Goal: Use online tool/utility: Utilize a website feature to perform a specific function

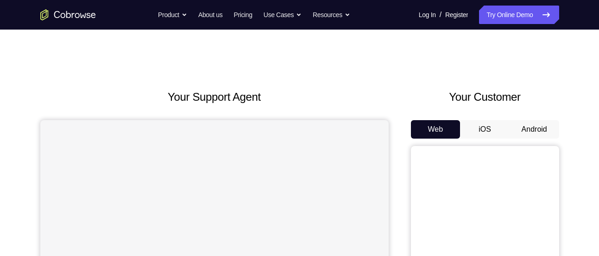
click at [543, 134] on button "Android" at bounding box center [534, 129] width 50 height 19
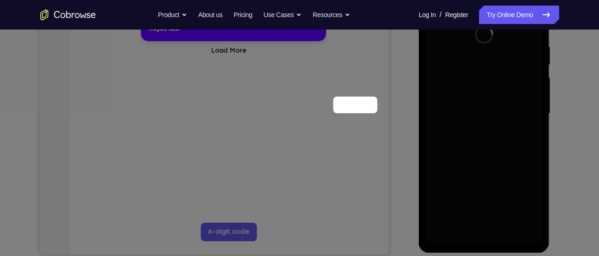
scroll to position [71, 0]
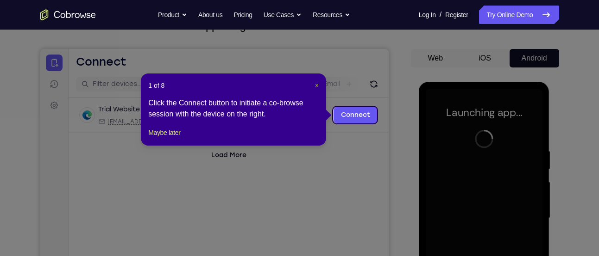
click at [318, 85] on span "×" at bounding box center [317, 85] width 4 height 7
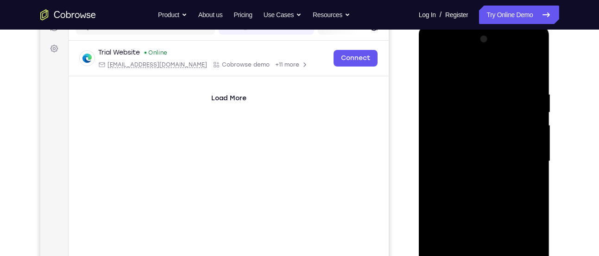
scroll to position [172, 0]
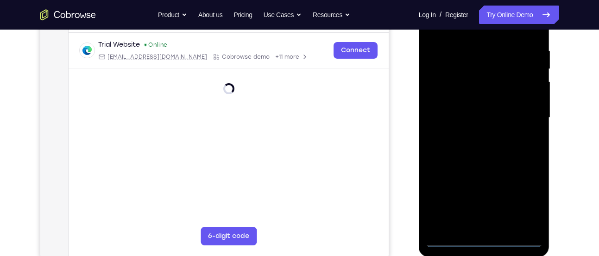
click at [483, 243] on div at bounding box center [483, 117] width 117 height 259
click at [524, 200] on div at bounding box center [483, 117] width 117 height 259
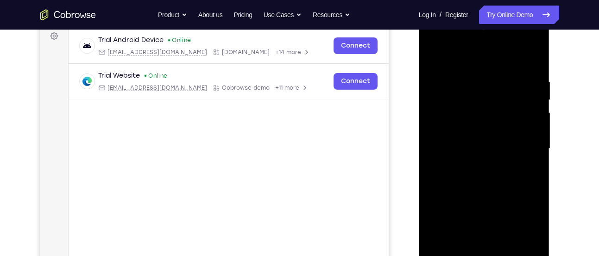
scroll to position [137, 0]
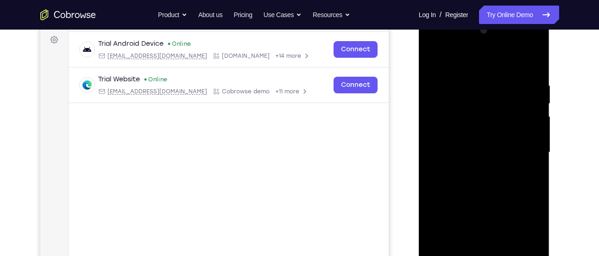
click at [437, 44] on div at bounding box center [483, 152] width 117 height 259
click at [523, 147] on div at bounding box center [483, 152] width 117 height 259
click at [472, 172] on div at bounding box center [483, 152] width 117 height 259
click at [456, 139] on div at bounding box center [483, 152] width 117 height 259
click at [457, 135] on div at bounding box center [483, 152] width 117 height 259
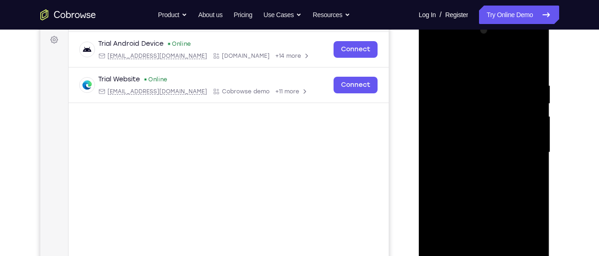
click at [475, 154] on div at bounding box center [483, 152] width 117 height 259
click at [490, 185] on div at bounding box center [483, 152] width 117 height 259
click at [487, 180] on div at bounding box center [483, 152] width 117 height 259
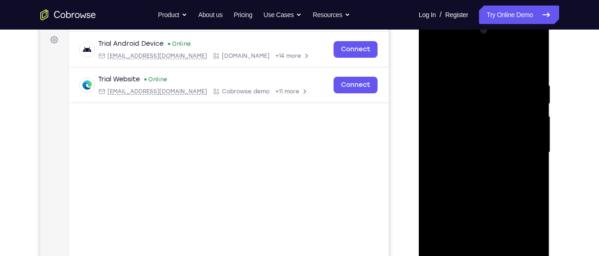
click at [487, 180] on div at bounding box center [483, 152] width 117 height 259
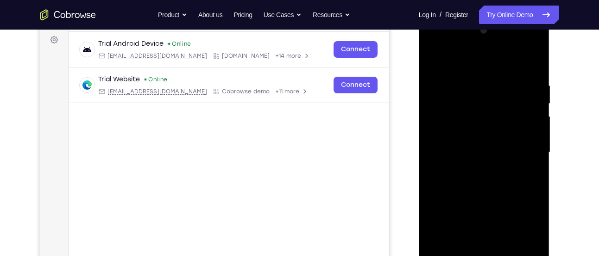
click at [487, 180] on div at bounding box center [483, 152] width 117 height 259
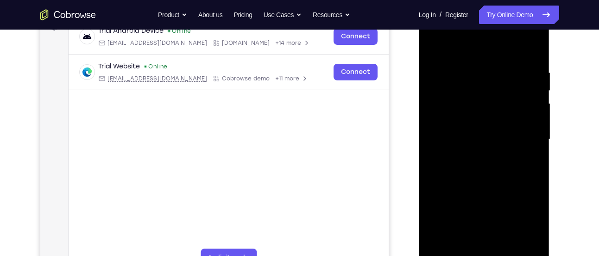
scroll to position [154, 0]
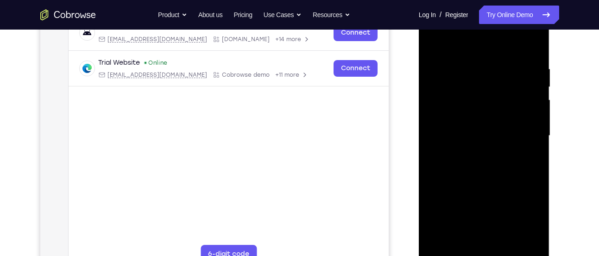
click at [486, 180] on div at bounding box center [483, 135] width 117 height 259
click at [537, 180] on div at bounding box center [483, 135] width 117 height 259
click at [430, 177] on div at bounding box center [483, 135] width 117 height 259
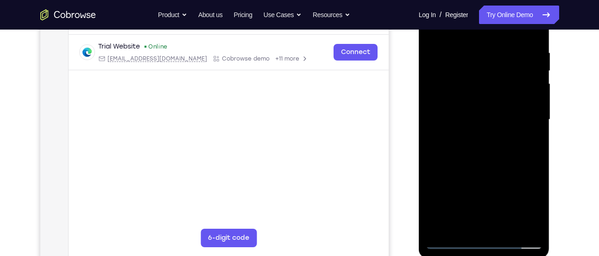
scroll to position [171, 0]
click at [503, 225] on div at bounding box center [483, 118] width 117 height 259
click at [494, 168] on div at bounding box center [483, 118] width 117 height 259
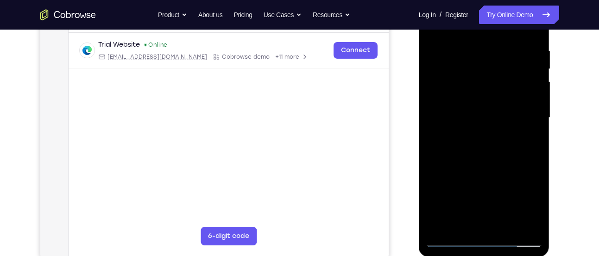
drag, startPoint x: 495, startPoint y: 168, endPoint x: 497, endPoint y: 139, distance: 29.2
click at [497, 139] on div at bounding box center [483, 117] width 117 height 259
drag, startPoint x: 498, startPoint y: 138, endPoint x: 499, endPoint y: 206, distance: 68.1
click at [499, 206] on div at bounding box center [483, 117] width 117 height 259
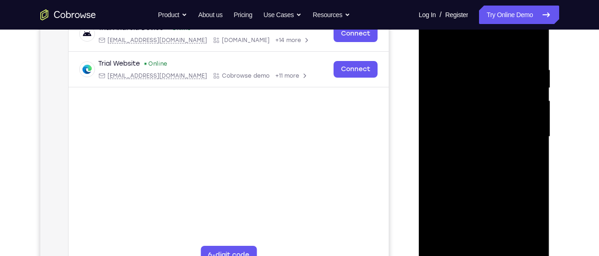
scroll to position [152, 0]
click at [435, 42] on div at bounding box center [483, 137] width 117 height 259
click at [472, 62] on div at bounding box center [483, 137] width 117 height 259
click at [518, 243] on div at bounding box center [483, 137] width 117 height 259
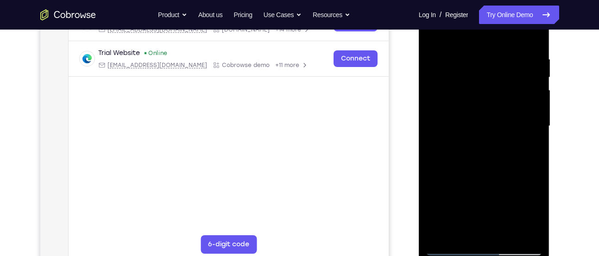
scroll to position [165, 0]
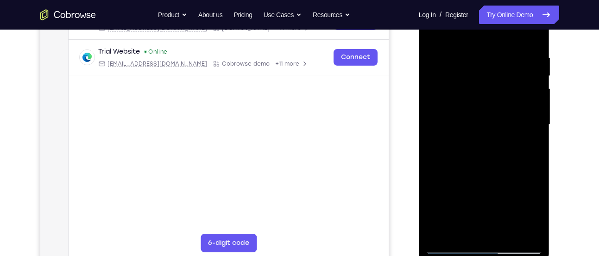
click at [522, 230] on div at bounding box center [483, 124] width 117 height 259
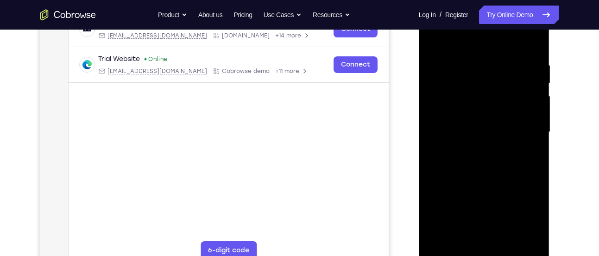
scroll to position [158, 0]
click at [531, 238] on div at bounding box center [483, 131] width 117 height 259
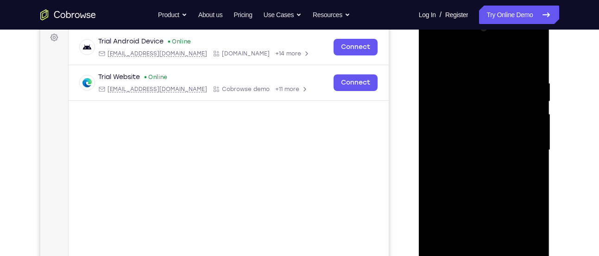
scroll to position [139, 0]
click at [531, 62] on div at bounding box center [483, 150] width 117 height 259
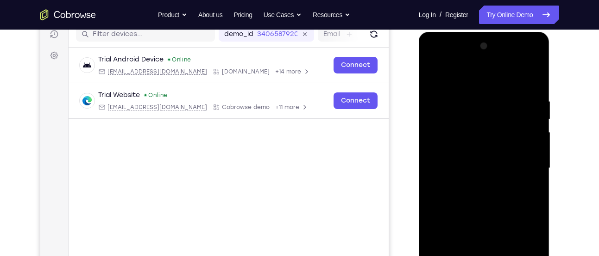
scroll to position [120, 0]
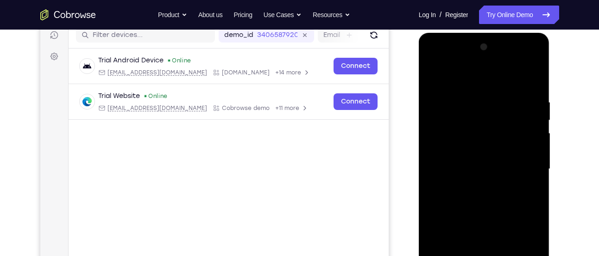
click at [536, 74] on div at bounding box center [483, 169] width 117 height 259
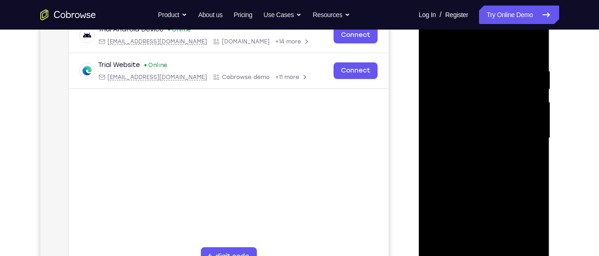
scroll to position [149, 0]
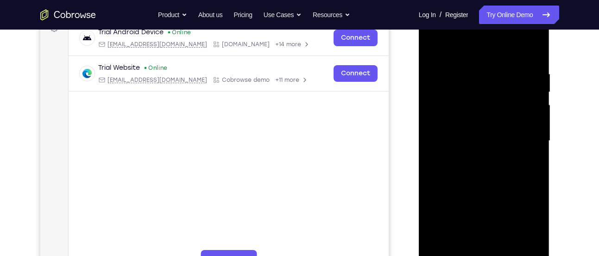
drag, startPoint x: 499, startPoint y: 156, endPoint x: 503, endPoint y: 125, distance: 31.8
click at [503, 125] on div at bounding box center [483, 141] width 117 height 259
click at [476, 67] on div at bounding box center [483, 141] width 117 height 259
click at [435, 48] on div at bounding box center [483, 141] width 117 height 259
click at [462, 97] on div at bounding box center [483, 141] width 117 height 259
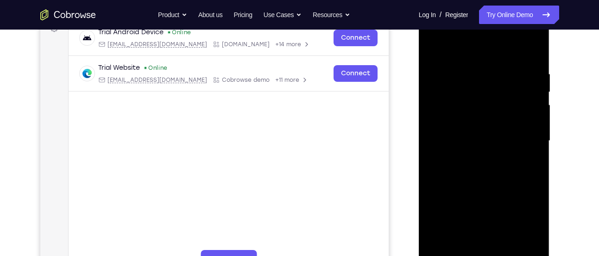
click at [432, 46] on div at bounding box center [483, 141] width 117 height 259
click at [455, 114] on div at bounding box center [483, 141] width 117 height 259
click at [453, 169] on div at bounding box center [483, 141] width 117 height 259
click at [434, 45] on div at bounding box center [483, 141] width 117 height 259
click at [434, 46] on div at bounding box center [483, 141] width 117 height 259
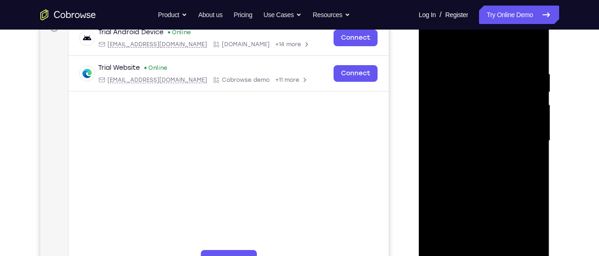
click at [480, 204] on div at bounding box center [483, 141] width 117 height 259
click at [433, 47] on div at bounding box center [483, 141] width 117 height 259
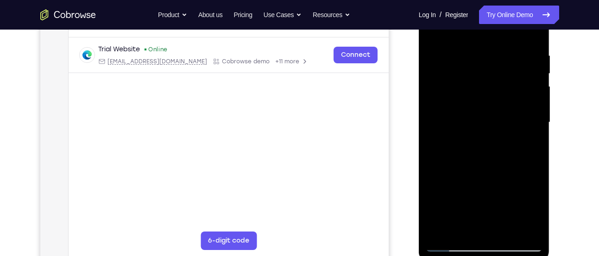
scroll to position [169, 0]
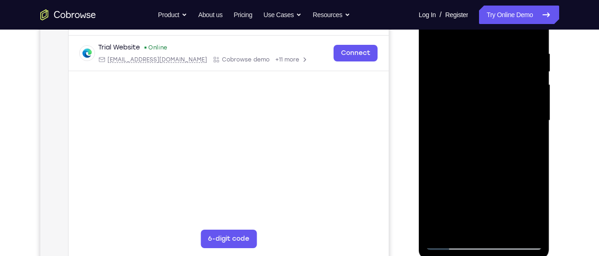
click at [442, 227] on div at bounding box center [483, 120] width 117 height 259
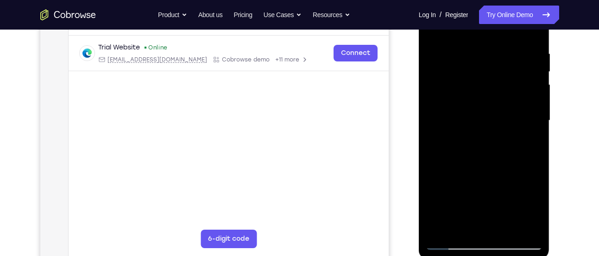
click at [442, 227] on div at bounding box center [483, 120] width 117 height 259
click at [506, 46] on div at bounding box center [483, 120] width 117 height 259
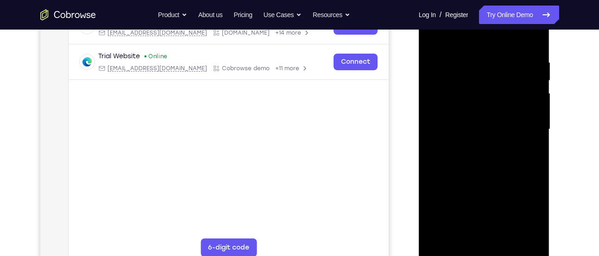
scroll to position [157, 0]
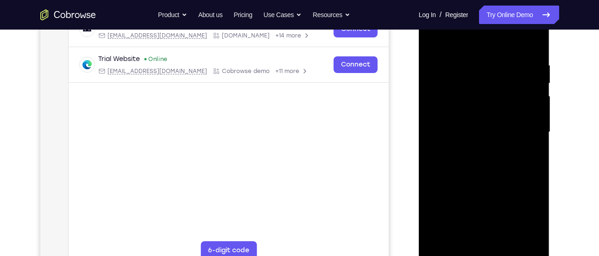
click at [532, 43] on div at bounding box center [483, 132] width 117 height 259
click at [438, 241] on div at bounding box center [483, 132] width 117 height 259
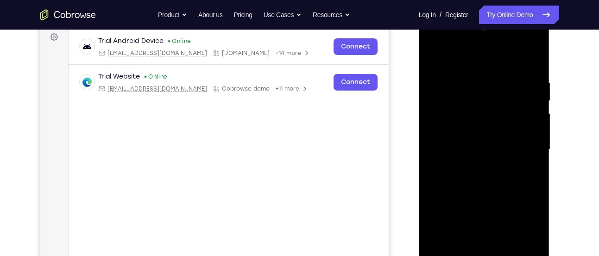
scroll to position [166, 0]
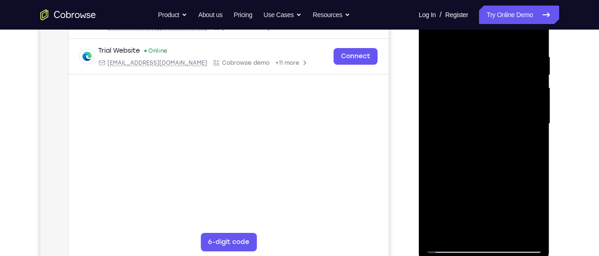
click at [439, 233] on div at bounding box center [483, 123] width 117 height 259
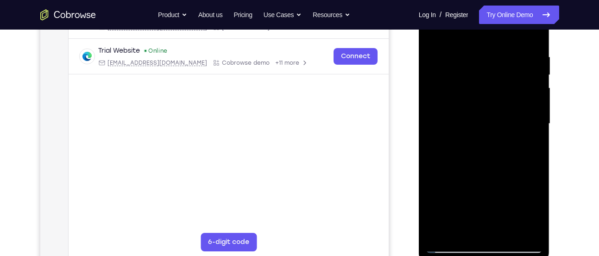
click at [439, 233] on div at bounding box center [483, 123] width 117 height 259
drag, startPoint x: 439, startPoint y: 233, endPoint x: 491, endPoint y: 70, distance: 170.6
click at [491, 70] on div at bounding box center [483, 123] width 117 height 259
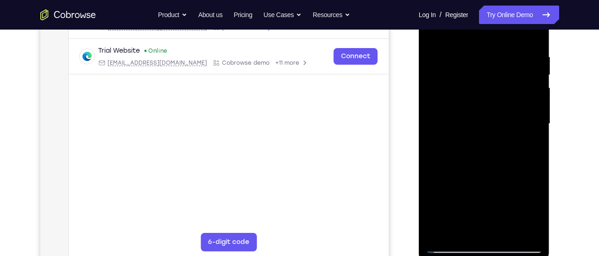
drag, startPoint x: 491, startPoint y: 70, endPoint x: 504, endPoint y: 209, distance: 139.5
click at [504, 209] on div at bounding box center [483, 123] width 117 height 259
click at [537, 162] on div at bounding box center [483, 123] width 117 height 259
click at [536, 156] on div at bounding box center [483, 123] width 117 height 259
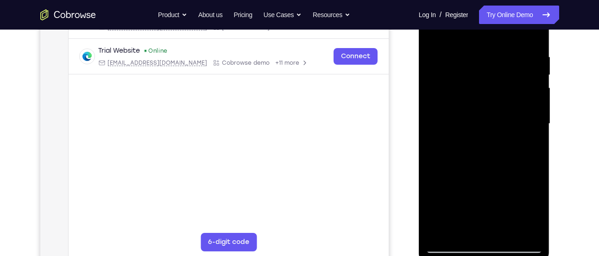
click at [536, 156] on div at bounding box center [483, 123] width 117 height 259
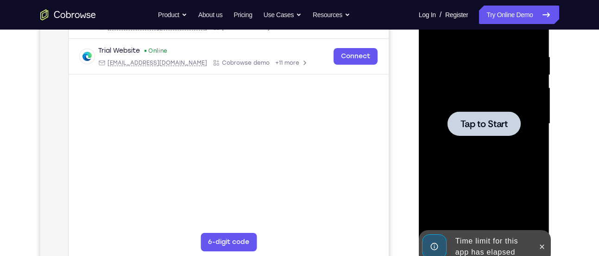
click at [506, 127] on span "Tap to Start" at bounding box center [483, 123] width 47 height 9
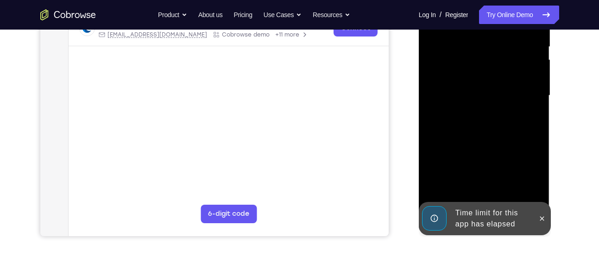
scroll to position [194, 0]
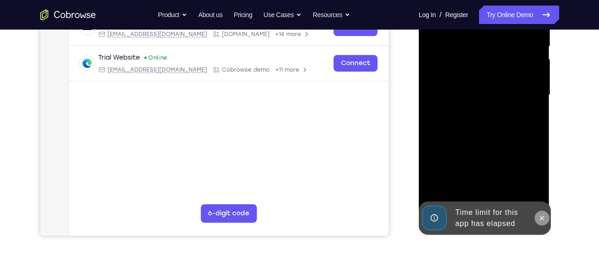
click at [538, 222] on button at bounding box center [541, 218] width 15 height 15
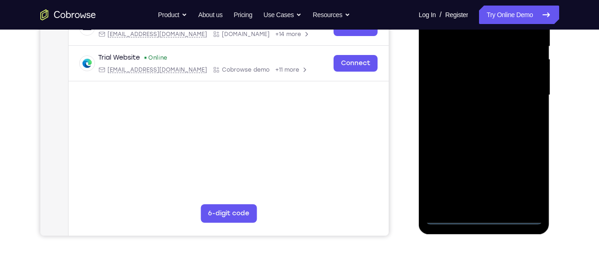
click at [482, 219] on div at bounding box center [483, 95] width 117 height 259
click at [524, 178] on div at bounding box center [483, 95] width 117 height 259
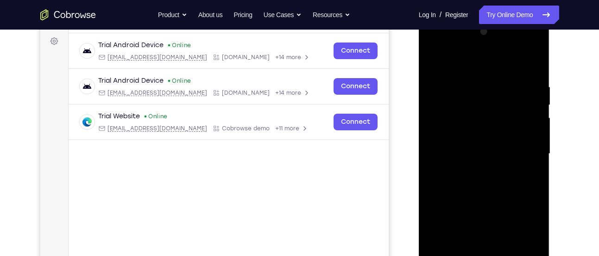
click at [436, 47] on div at bounding box center [483, 154] width 117 height 259
click at [518, 147] on div at bounding box center [483, 154] width 117 height 259
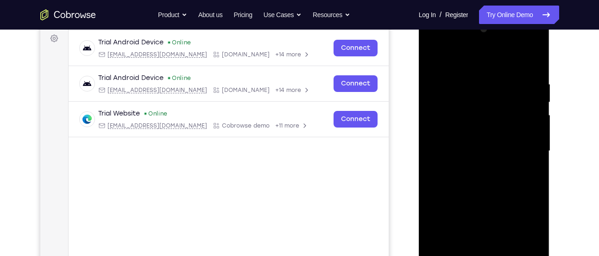
click at [474, 166] on div at bounding box center [483, 151] width 117 height 259
click at [478, 144] on div at bounding box center [483, 151] width 117 height 259
click at [477, 136] on div at bounding box center [483, 151] width 117 height 259
click at [480, 153] on div at bounding box center [483, 151] width 117 height 259
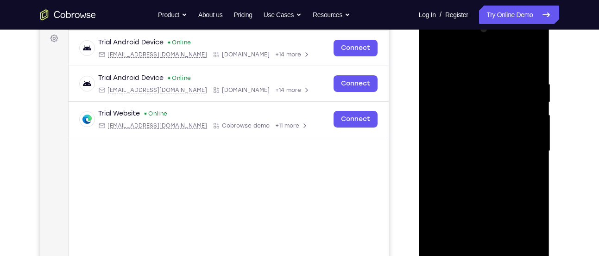
click at [481, 151] on div at bounding box center [483, 151] width 117 height 259
click at [485, 180] on div at bounding box center [483, 151] width 117 height 259
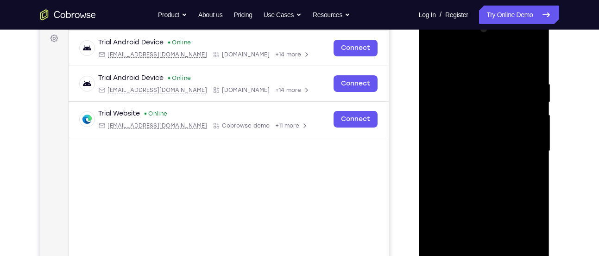
click at [485, 180] on div at bounding box center [483, 151] width 117 height 259
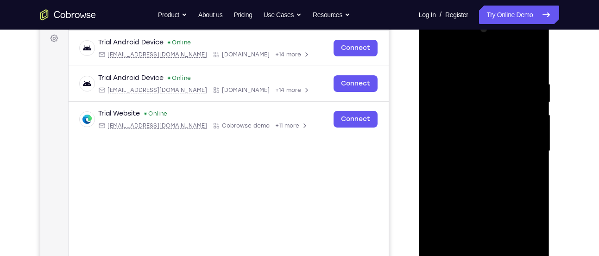
click at [485, 180] on div at bounding box center [483, 151] width 117 height 259
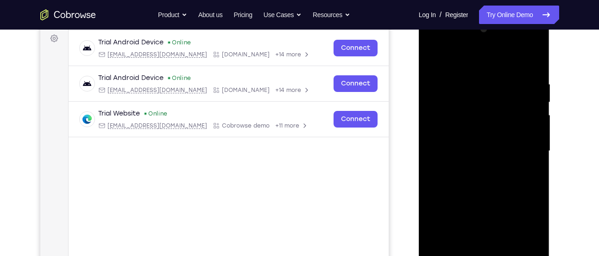
click at [485, 180] on div at bounding box center [483, 151] width 117 height 259
click at [490, 194] on div at bounding box center [483, 151] width 117 height 259
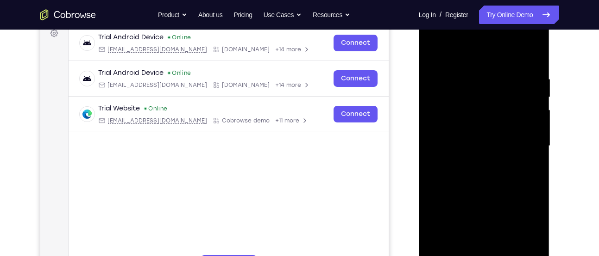
drag, startPoint x: 490, startPoint y: 189, endPoint x: 491, endPoint y: 174, distance: 15.8
click at [491, 174] on div at bounding box center [483, 146] width 117 height 259
click at [431, 169] on div at bounding box center [483, 146] width 117 height 259
drag, startPoint x: 474, startPoint y: 174, endPoint x: 477, endPoint y: 131, distance: 43.1
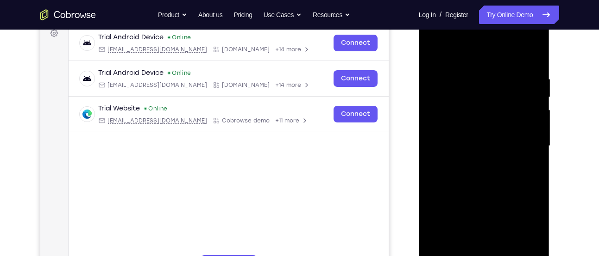
click at [477, 131] on div at bounding box center [483, 146] width 117 height 259
click at [431, 212] on div at bounding box center [483, 146] width 117 height 259
drag, startPoint x: 467, startPoint y: 107, endPoint x: 465, endPoint y: 197, distance: 89.4
click at [465, 197] on div at bounding box center [483, 146] width 117 height 259
drag, startPoint x: 468, startPoint y: 134, endPoint x: 468, endPoint y: 154, distance: 20.4
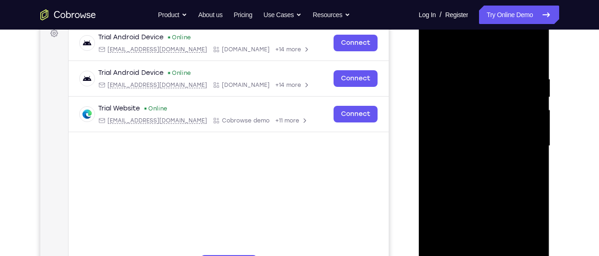
click at [468, 154] on div at bounding box center [483, 146] width 117 height 259
click at [469, 69] on div at bounding box center [483, 146] width 117 height 259
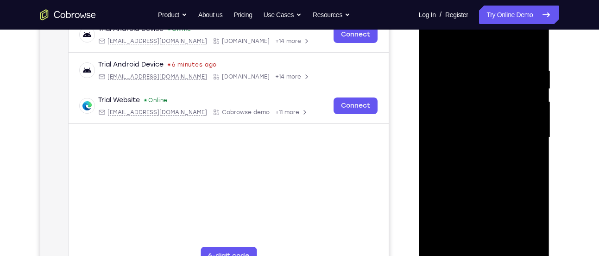
scroll to position [151, 0]
click at [530, 139] on div at bounding box center [483, 138] width 117 height 259
click at [430, 152] on div at bounding box center [483, 138] width 117 height 259
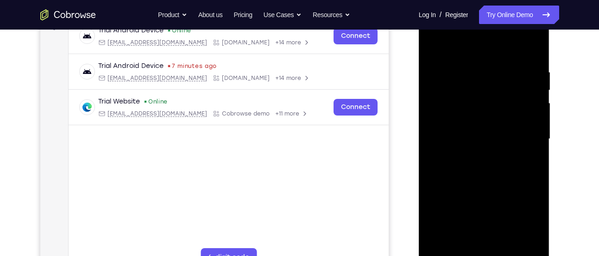
scroll to position [148, 0]
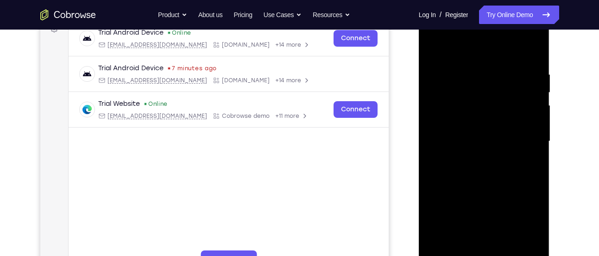
click at [529, 142] on div at bounding box center [483, 141] width 117 height 259
click at [532, 144] on div at bounding box center [483, 141] width 117 height 259
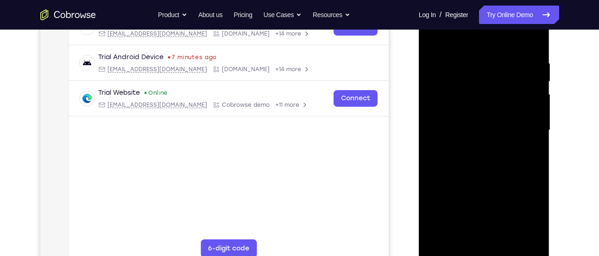
scroll to position [160, 0]
click at [532, 144] on div at bounding box center [483, 129] width 117 height 259
click at [431, 142] on div at bounding box center [483, 129] width 117 height 259
click at [431, 143] on div at bounding box center [483, 129] width 117 height 259
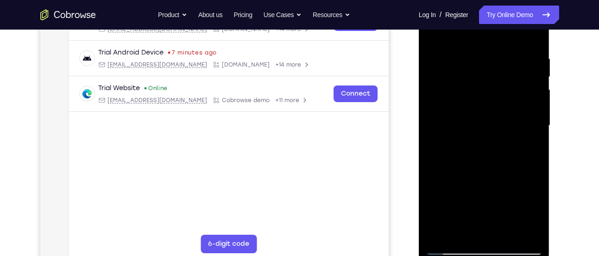
scroll to position [164, 0]
click at [431, 143] on div at bounding box center [483, 125] width 117 height 259
click at [430, 144] on div at bounding box center [483, 125] width 117 height 259
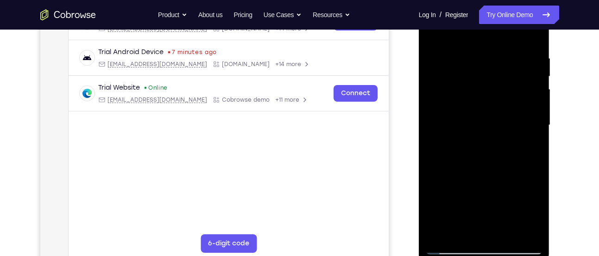
click at [430, 144] on div at bounding box center [483, 125] width 117 height 259
click at [531, 36] on div at bounding box center [483, 125] width 117 height 259
drag, startPoint x: 487, startPoint y: 151, endPoint x: 484, endPoint y: 217, distance: 65.8
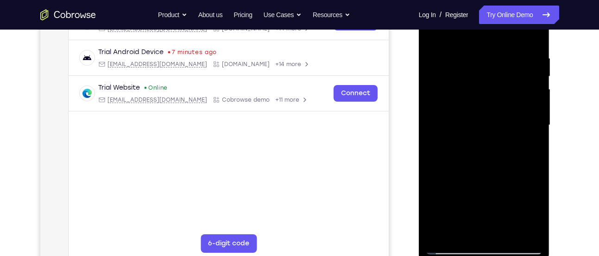
click at [484, 217] on div at bounding box center [483, 125] width 117 height 259
click at [474, 53] on div at bounding box center [483, 125] width 117 height 259
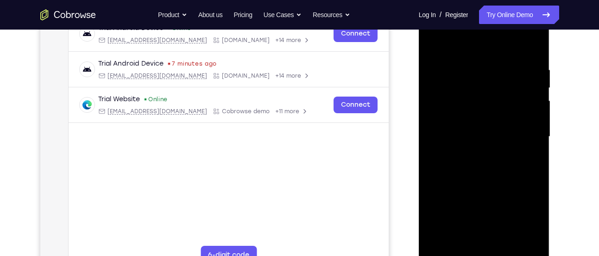
scroll to position [148, 0]
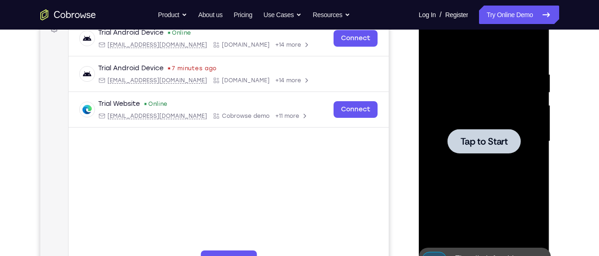
click at [507, 137] on span "Tap to Start" at bounding box center [483, 141] width 47 height 9
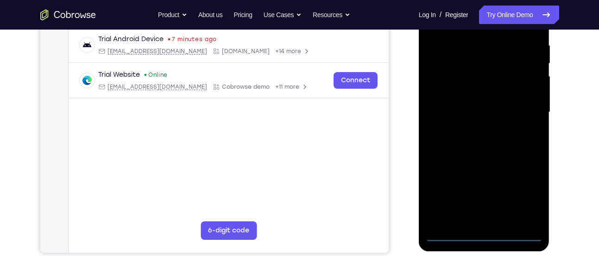
scroll to position [178, 0]
click at [485, 236] on div at bounding box center [483, 111] width 117 height 259
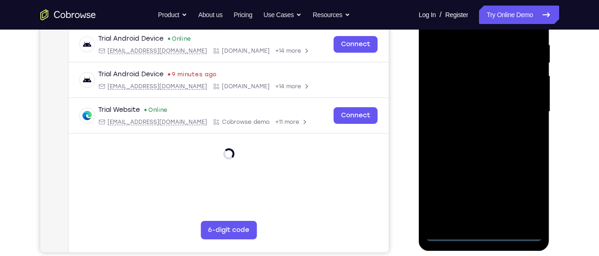
click at [531, 190] on div at bounding box center [483, 111] width 117 height 259
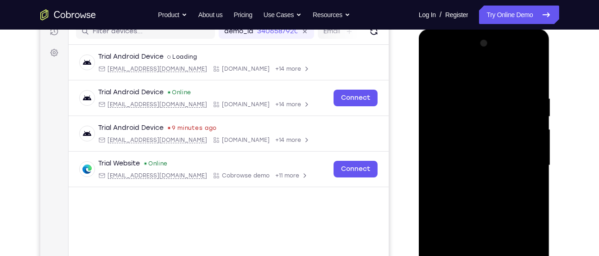
scroll to position [122, 0]
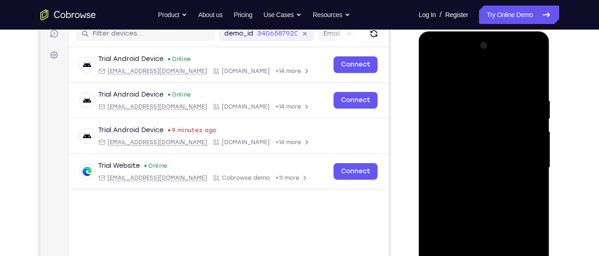
click at [435, 63] on div at bounding box center [483, 167] width 117 height 259
click at [523, 158] on div at bounding box center [483, 167] width 117 height 259
click at [473, 186] on div at bounding box center [483, 167] width 117 height 259
click at [465, 148] on div at bounding box center [483, 167] width 117 height 259
click at [465, 160] on div at bounding box center [483, 167] width 117 height 259
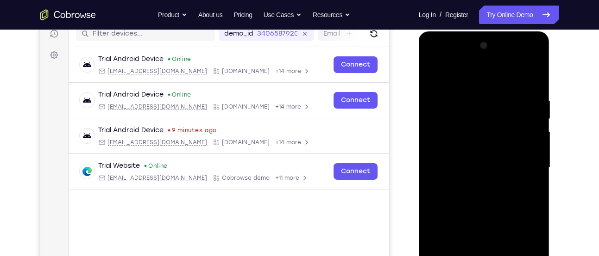
click at [465, 160] on div at bounding box center [483, 167] width 117 height 259
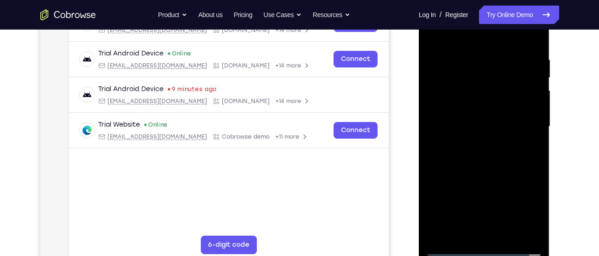
scroll to position [165, 0]
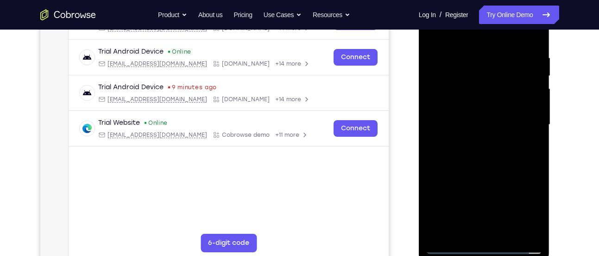
click at [533, 227] on div at bounding box center [483, 124] width 117 height 259
click at [452, 247] on div at bounding box center [483, 124] width 117 height 259
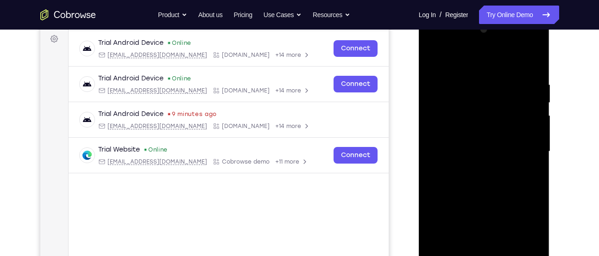
click at [481, 130] on div at bounding box center [483, 151] width 117 height 259
click at [534, 172] on div at bounding box center [483, 151] width 117 height 259
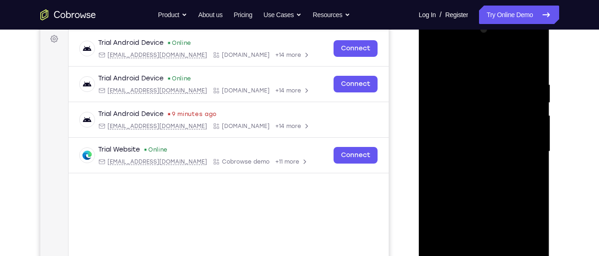
click at [492, 194] on div at bounding box center [483, 151] width 117 height 259
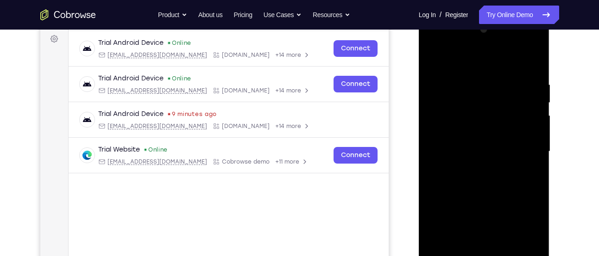
click at [492, 198] on div at bounding box center [483, 151] width 117 height 259
click at [474, 82] on div at bounding box center [483, 151] width 117 height 259
click at [528, 106] on div at bounding box center [483, 151] width 117 height 259
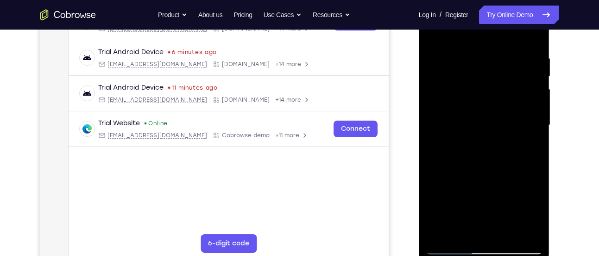
scroll to position [165, 0]
click at [531, 34] on div at bounding box center [483, 124] width 117 height 259
click at [524, 234] on div at bounding box center [483, 124] width 117 height 259
click at [436, 124] on div at bounding box center [483, 124] width 117 height 259
click at [432, 121] on div at bounding box center [483, 124] width 117 height 259
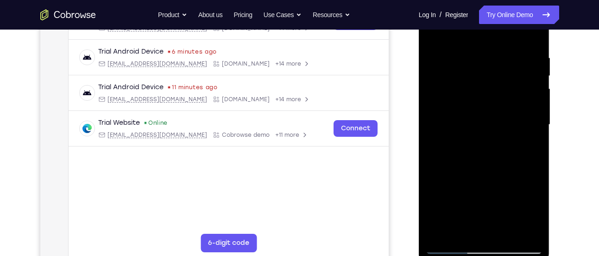
click at [432, 121] on div at bounding box center [483, 124] width 117 height 259
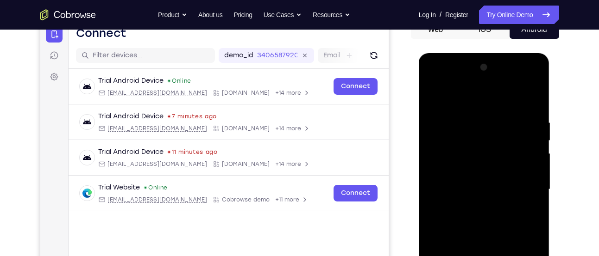
scroll to position [100, 0]
click at [535, 73] on div at bounding box center [483, 190] width 117 height 259
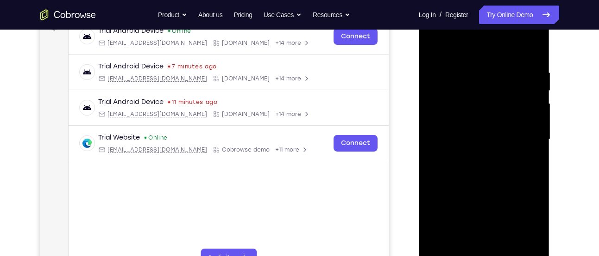
scroll to position [153, 0]
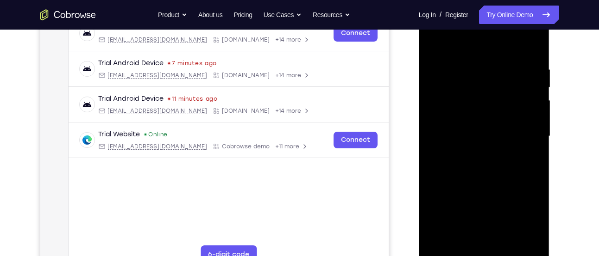
click at [504, 244] on div at bounding box center [483, 136] width 117 height 259
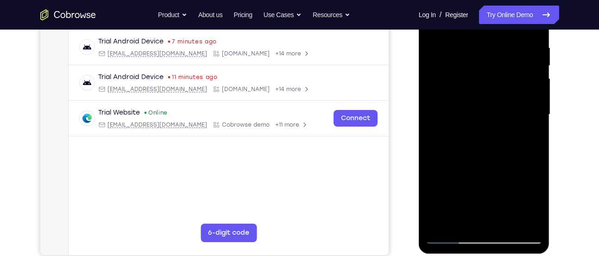
scroll to position [171, 0]
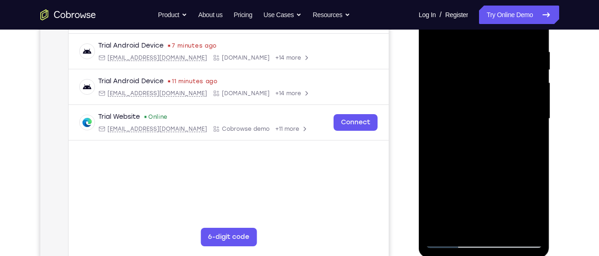
click at [493, 168] on div at bounding box center [483, 118] width 117 height 259
drag, startPoint x: 515, startPoint y: 214, endPoint x: 508, endPoint y: 151, distance: 63.3
click at [508, 151] on div at bounding box center [483, 118] width 117 height 259
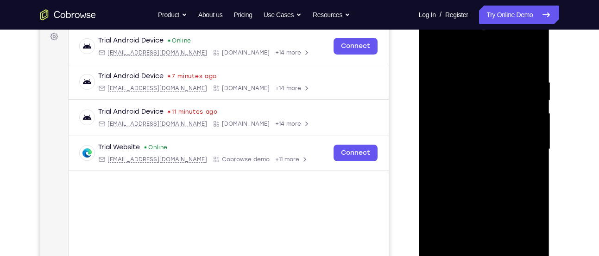
scroll to position [140, 0]
click at [537, 100] on div at bounding box center [483, 149] width 117 height 259
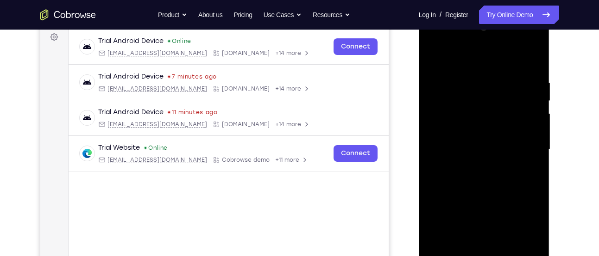
click at [494, 105] on div at bounding box center [483, 149] width 117 height 259
click at [434, 144] on div at bounding box center [483, 149] width 117 height 259
click at [439, 223] on div at bounding box center [483, 149] width 117 height 259
click at [459, 221] on div at bounding box center [483, 149] width 117 height 259
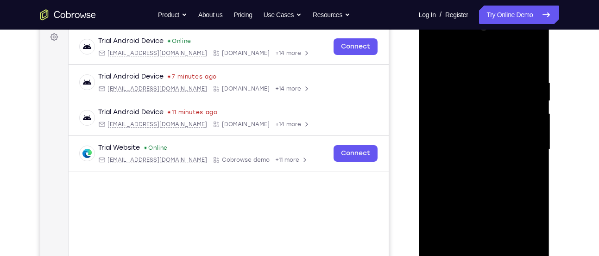
click at [452, 116] on div at bounding box center [483, 149] width 117 height 259
click at [434, 57] on div at bounding box center [483, 149] width 117 height 259
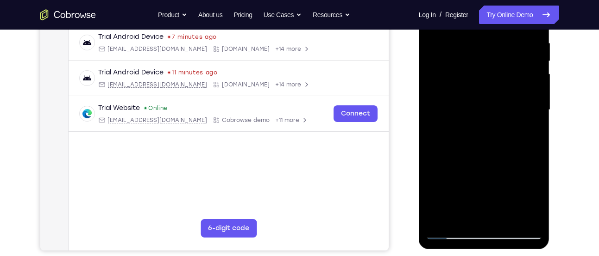
scroll to position [181, 0]
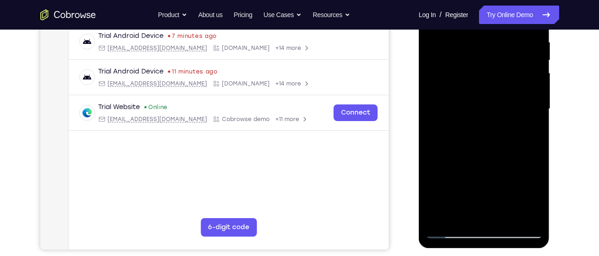
click at [460, 216] on div at bounding box center [483, 109] width 117 height 259
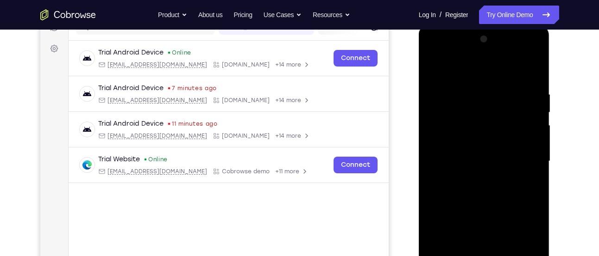
scroll to position [124, 0]
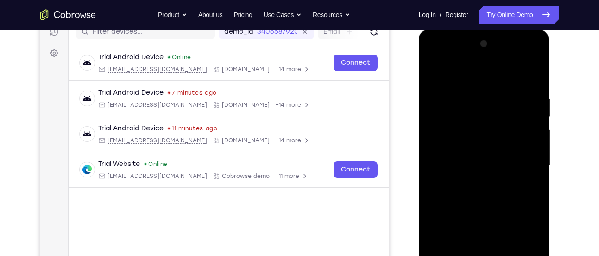
click at [465, 73] on div at bounding box center [483, 166] width 117 height 259
click at [472, 181] on div at bounding box center [483, 166] width 117 height 259
click at [520, 177] on div at bounding box center [483, 166] width 117 height 259
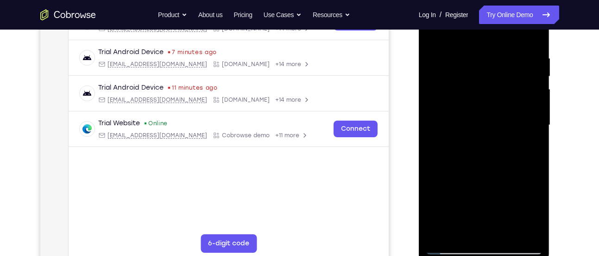
scroll to position [165, 0]
click at [438, 231] on div at bounding box center [483, 124] width 117 height 259
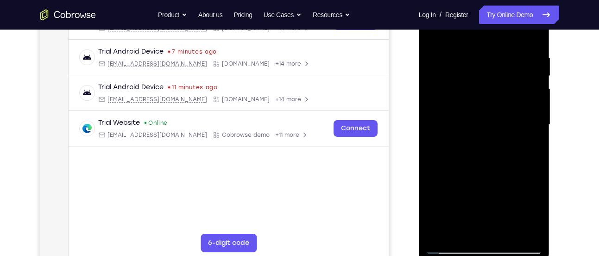
click at [438, 231] on div at bounding box center [483, 124] width 117 height 259
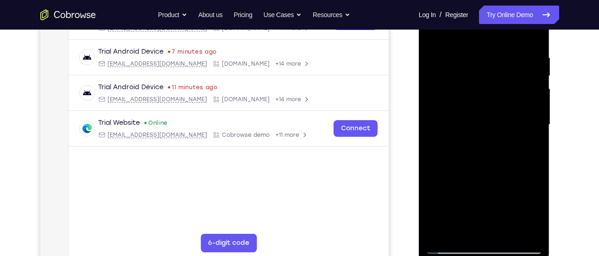
click at [441, 235] on div at bounding box center [483, 124] width 117 height 259
drag, startPoint x: 483, startPoint y: 149, endPoint x: 487, endPoint y: 240, distance: 91.7
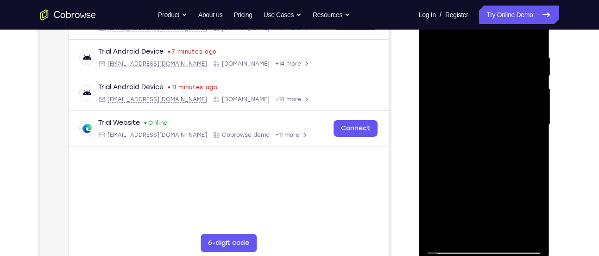
click at [487, 240] on div at bounding box center [483, 124] width 117 height 259
drag, startPoint x: 502, startPoint y: 166, endPoint x: 500, endPoint y: 109, distance: 57.0
click at [500, 109] on div at bounding box center [483, 124] width 117 height 259
click at [533, 113] on div at bounding box center [483, 124] width 117 height 259
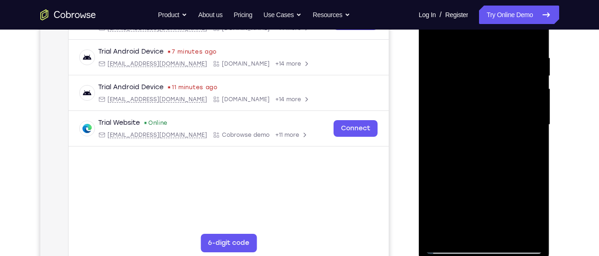
click at [535, 112] on div at bounding box center [483, 124] width 117 height 259
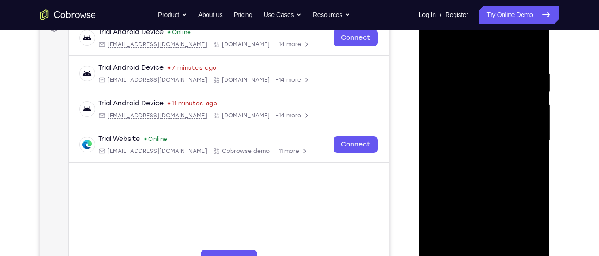
scroll to position [147, 0]
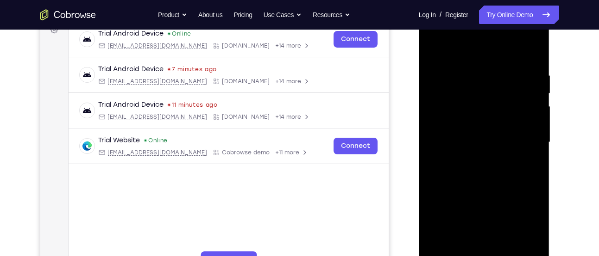
drag, startPoint x: 489, startPoint y: 208, endPoint x: 488, endPoint y: 121, distance: 87.5
click at [488, 121] on div at bounding box center [483, 142] width 117 height 259
drag, startPoint x: 488, startPoint y: 164, endPoint x: 487, endPoint y: 224, distance: 59.3
click at [487, 224] on div at bounding box center [483, 142] width 117 height 259
